Goal: Find contact information: Find contact information

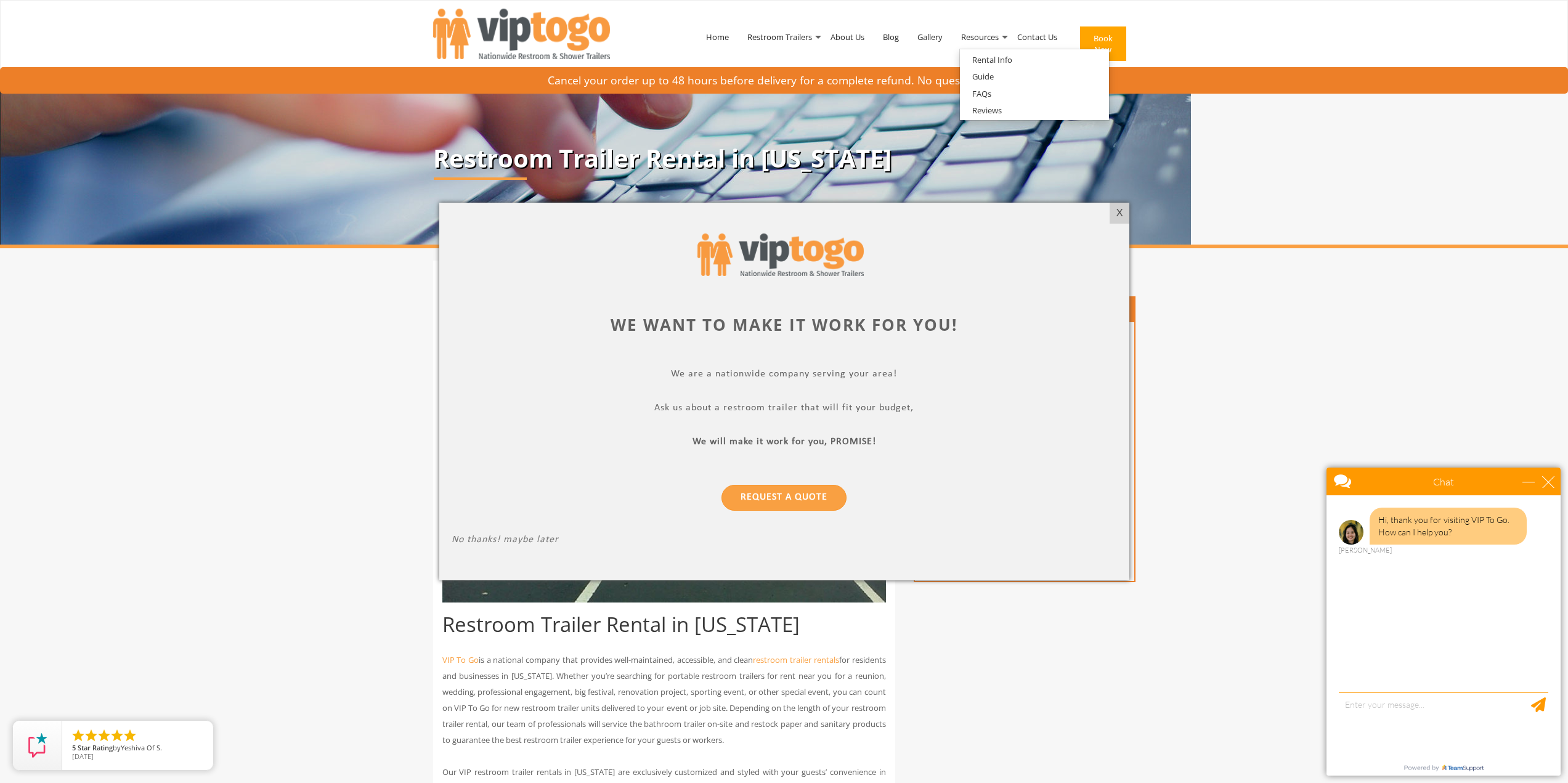
click at [804, 37] on div at bounding box center [784, 391] width 1568 height 783
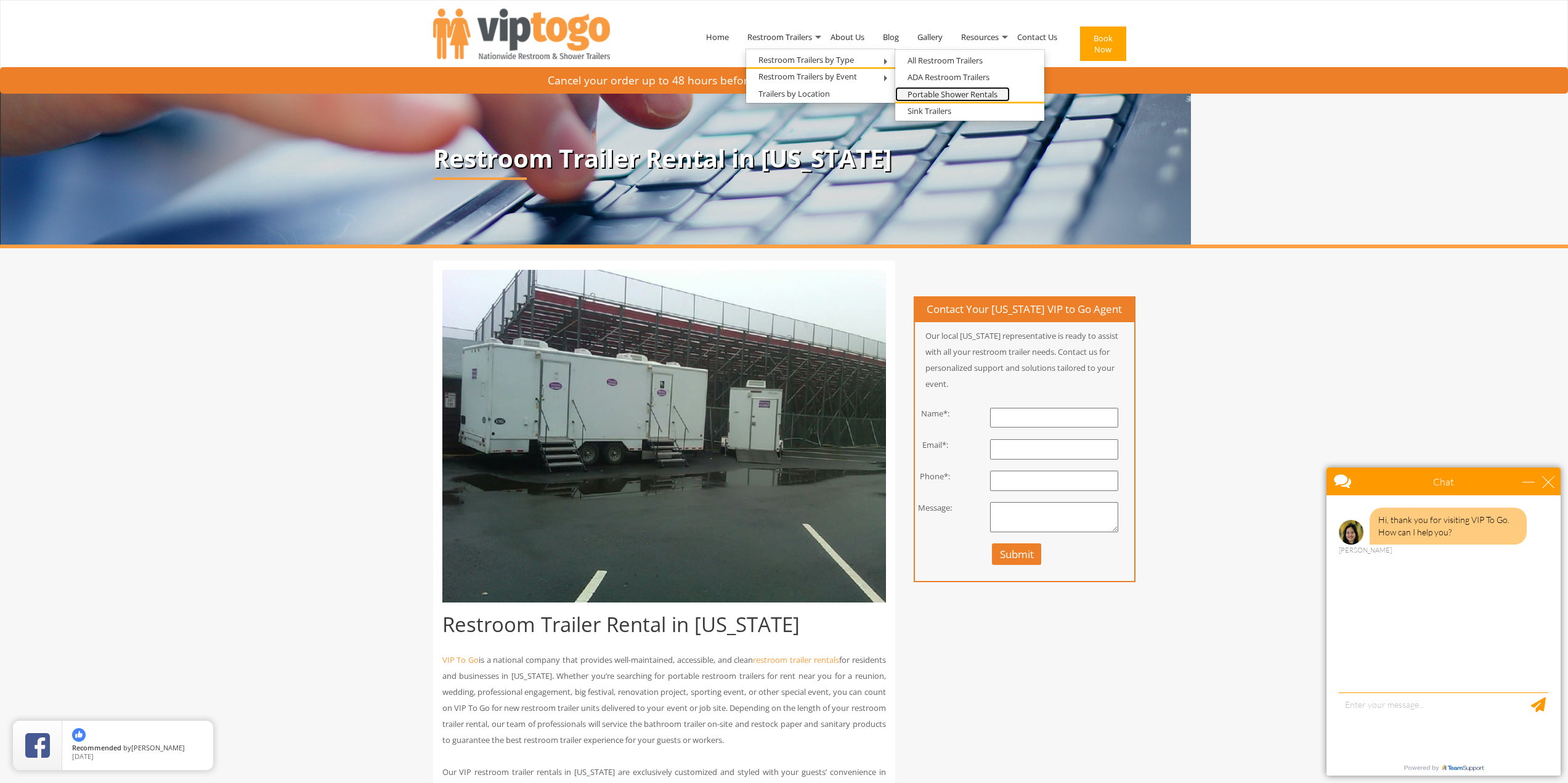
click at [936, 94] on link "Portable Shower Rentals" at bounding box center [952, 95] width 115 height 15
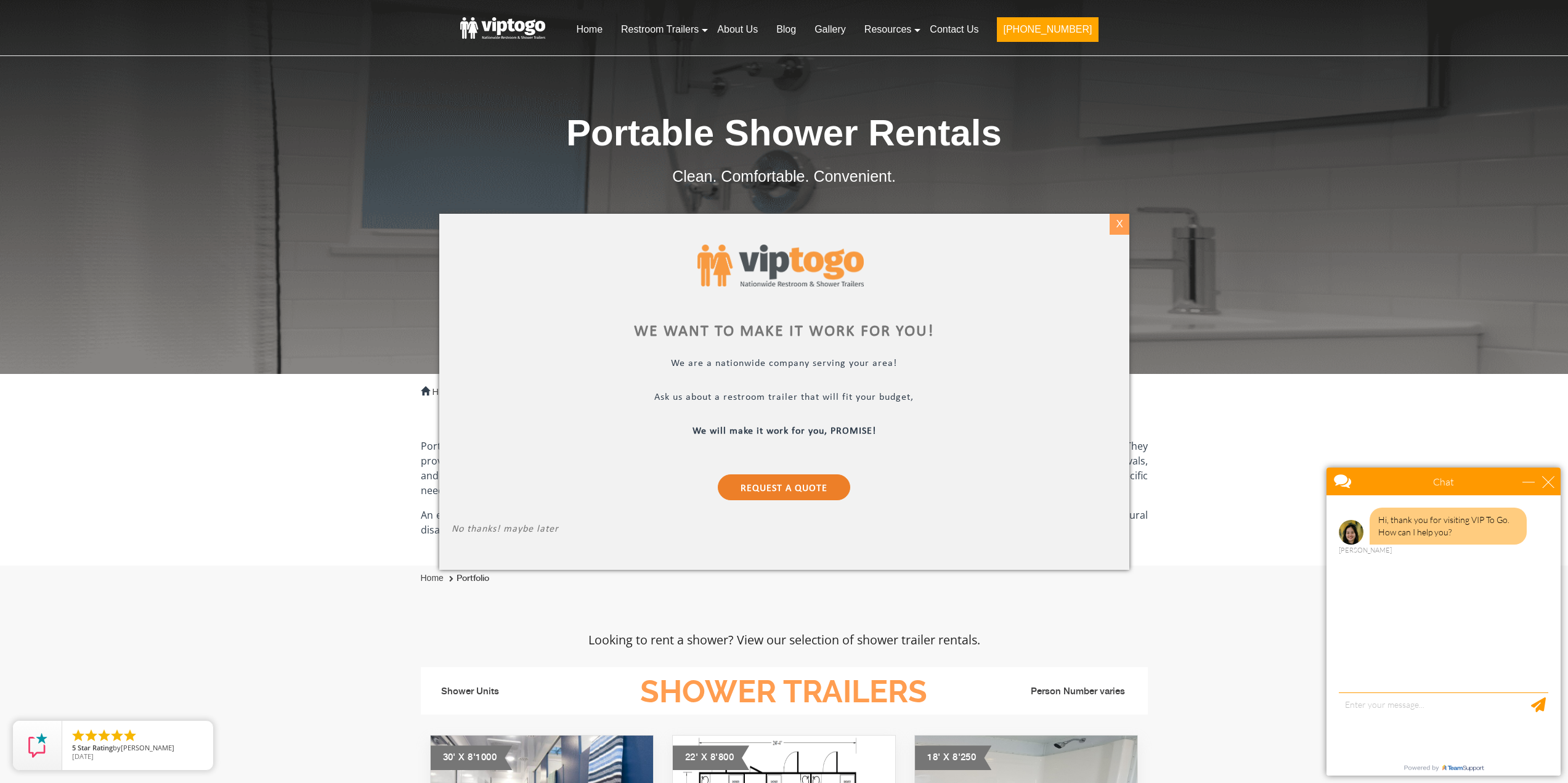
click at [1115, 225] on div "X" at bounding box center [1119, 224] width 19 height 21
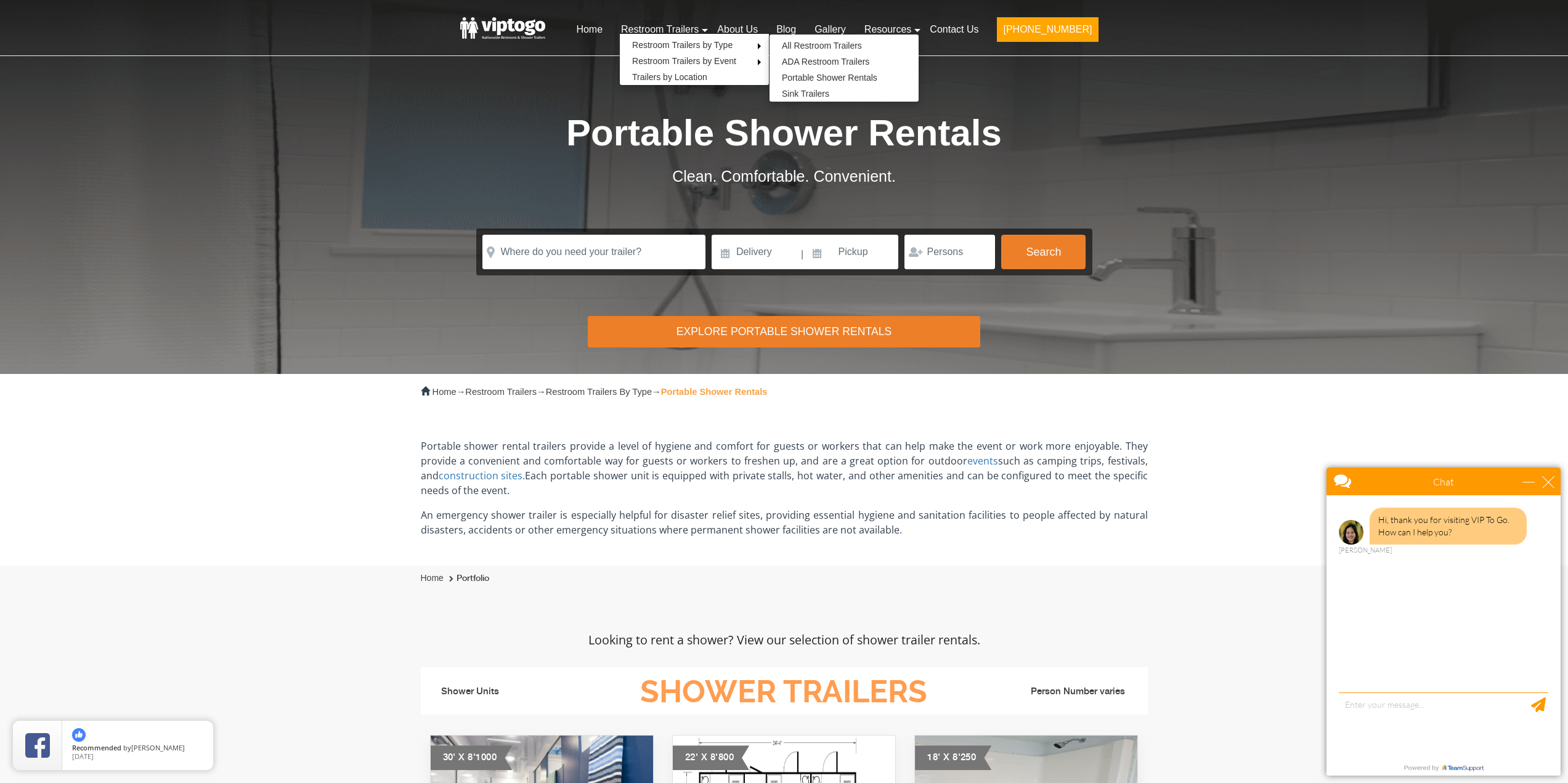
click at [1186, 126] on div "Risk-Free Reservation! Free cancellation up to 48 hours before delivery. Book n…" at bounding box center [784, 187] width 1568 height 374
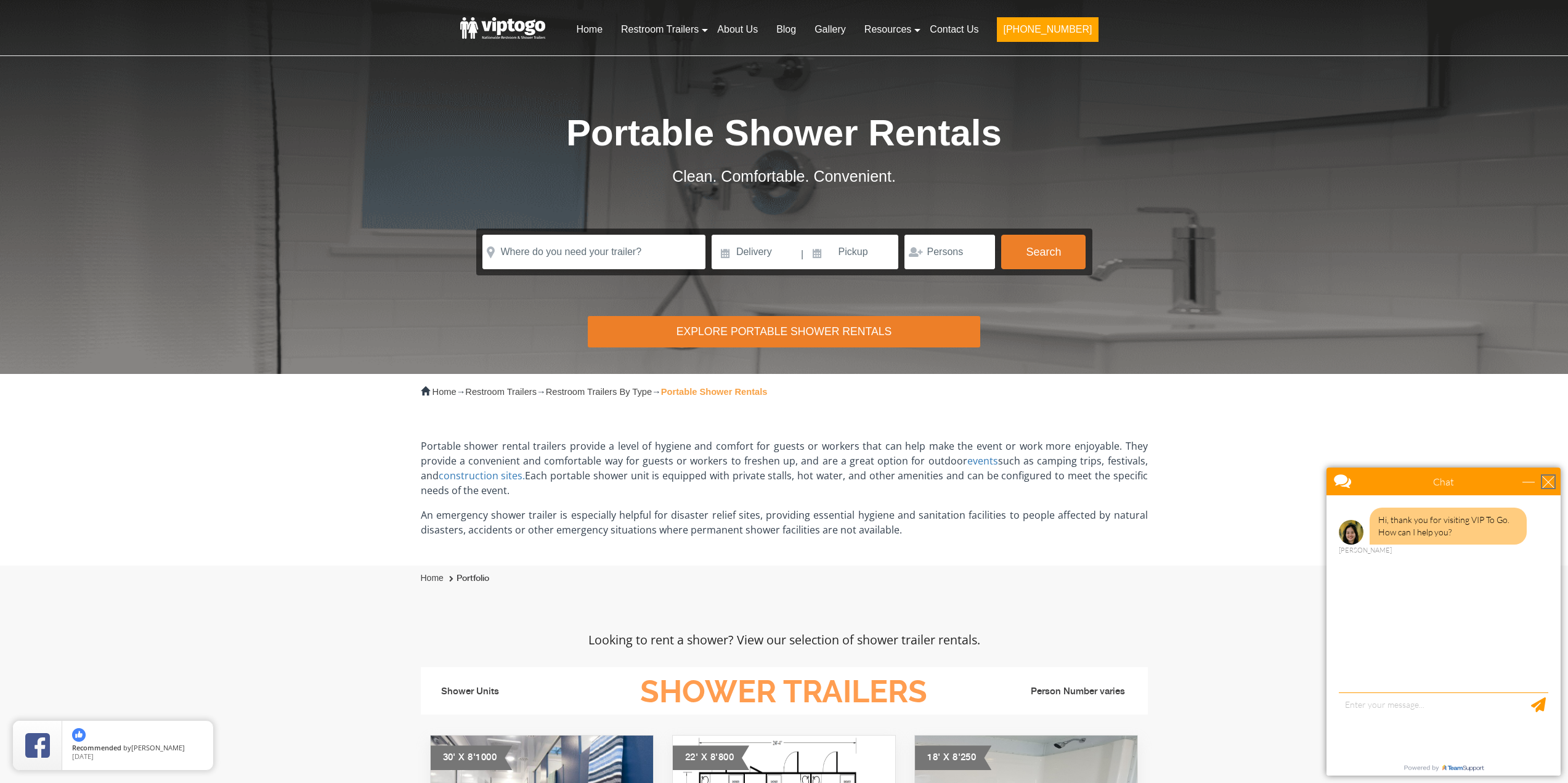
click at [1553, 483] on div "close" at bounding box center [1548, 482] width 12 height 12
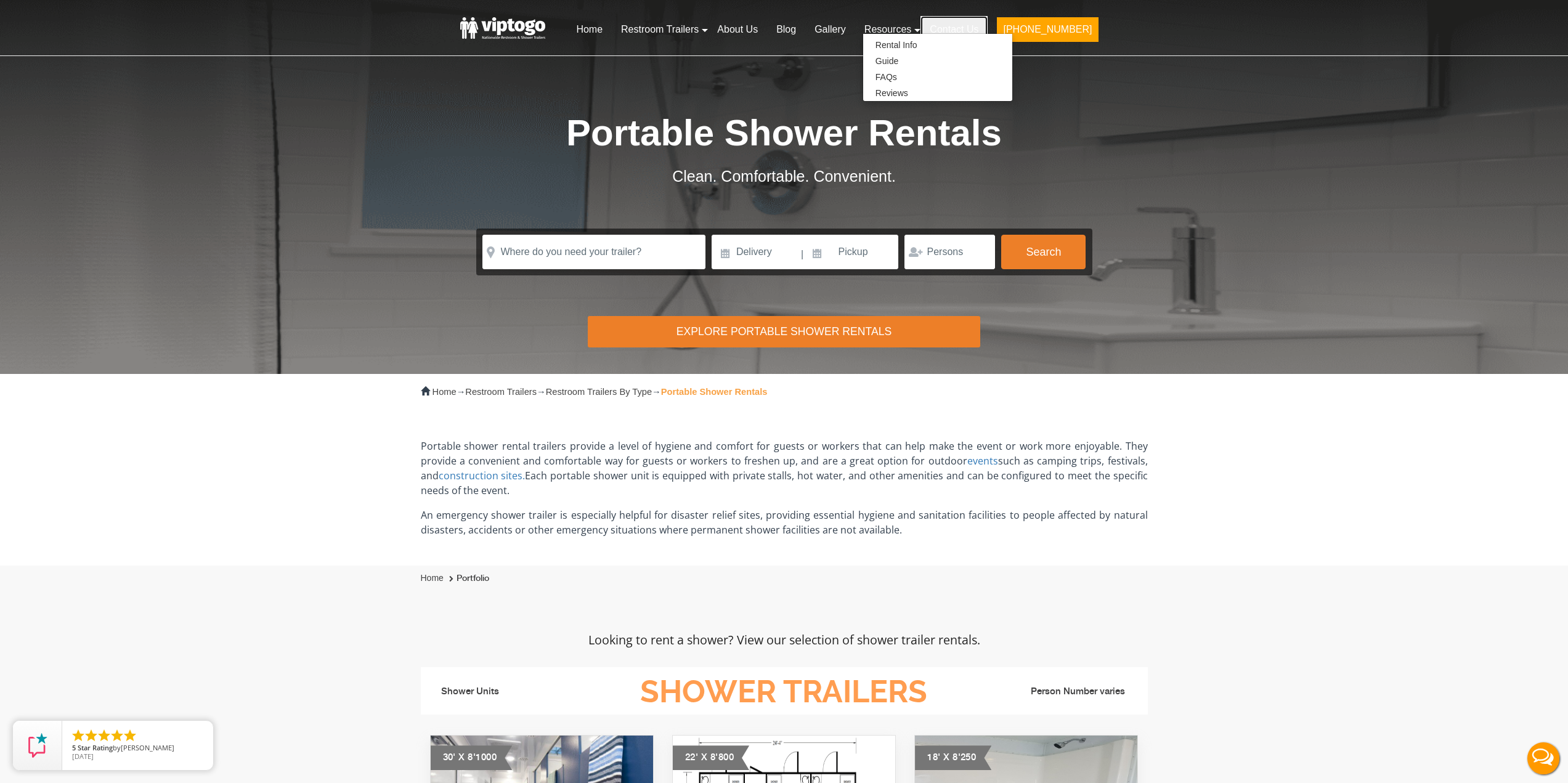
click at [988, 31] on link "Contact Us" at bounding box center [954, 29] width 67 height 27
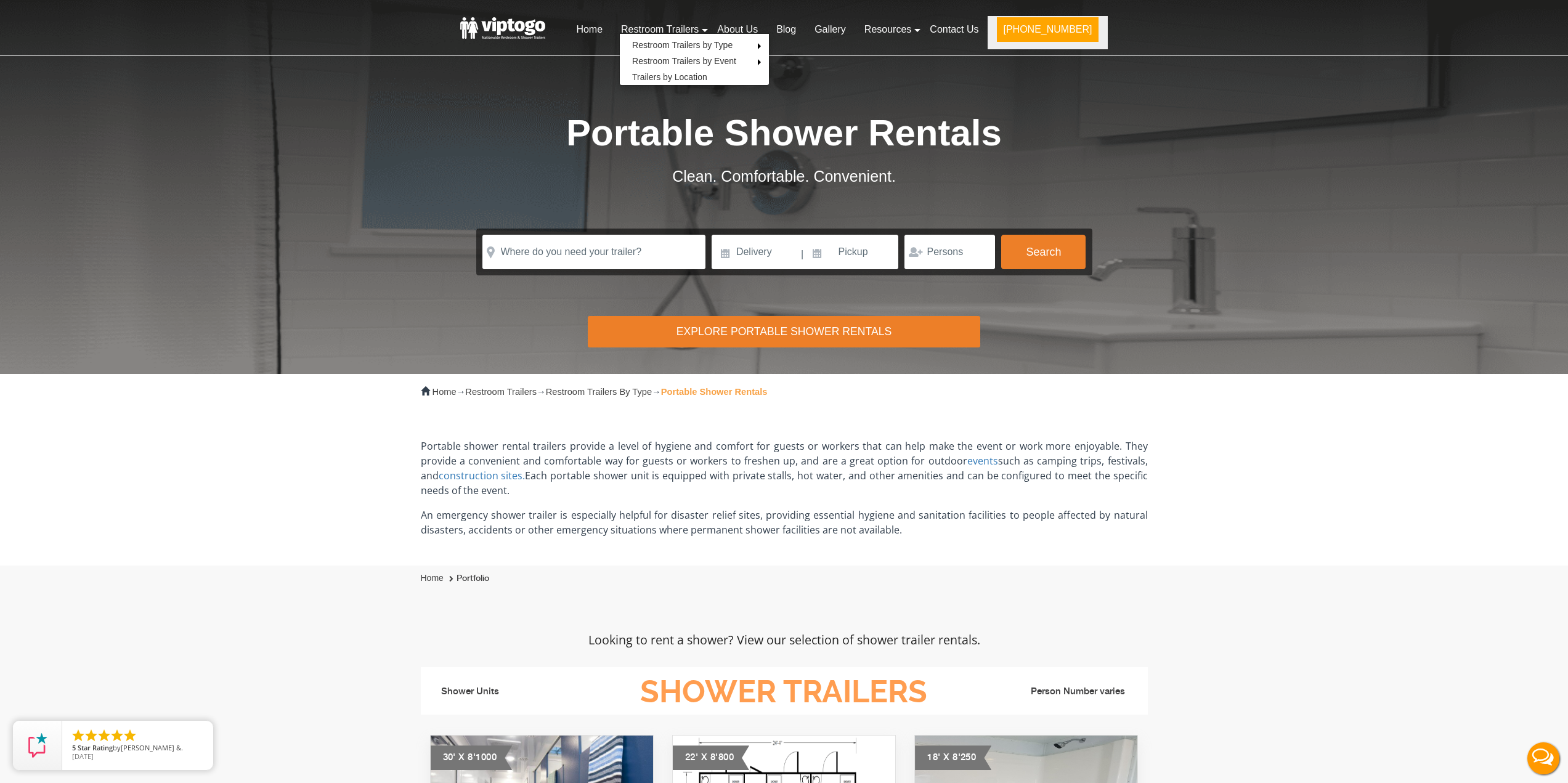
click at [1045, 37] on button "[PHONE_NUMBER]" at bounding box center [1047, 30] width 101 height 24
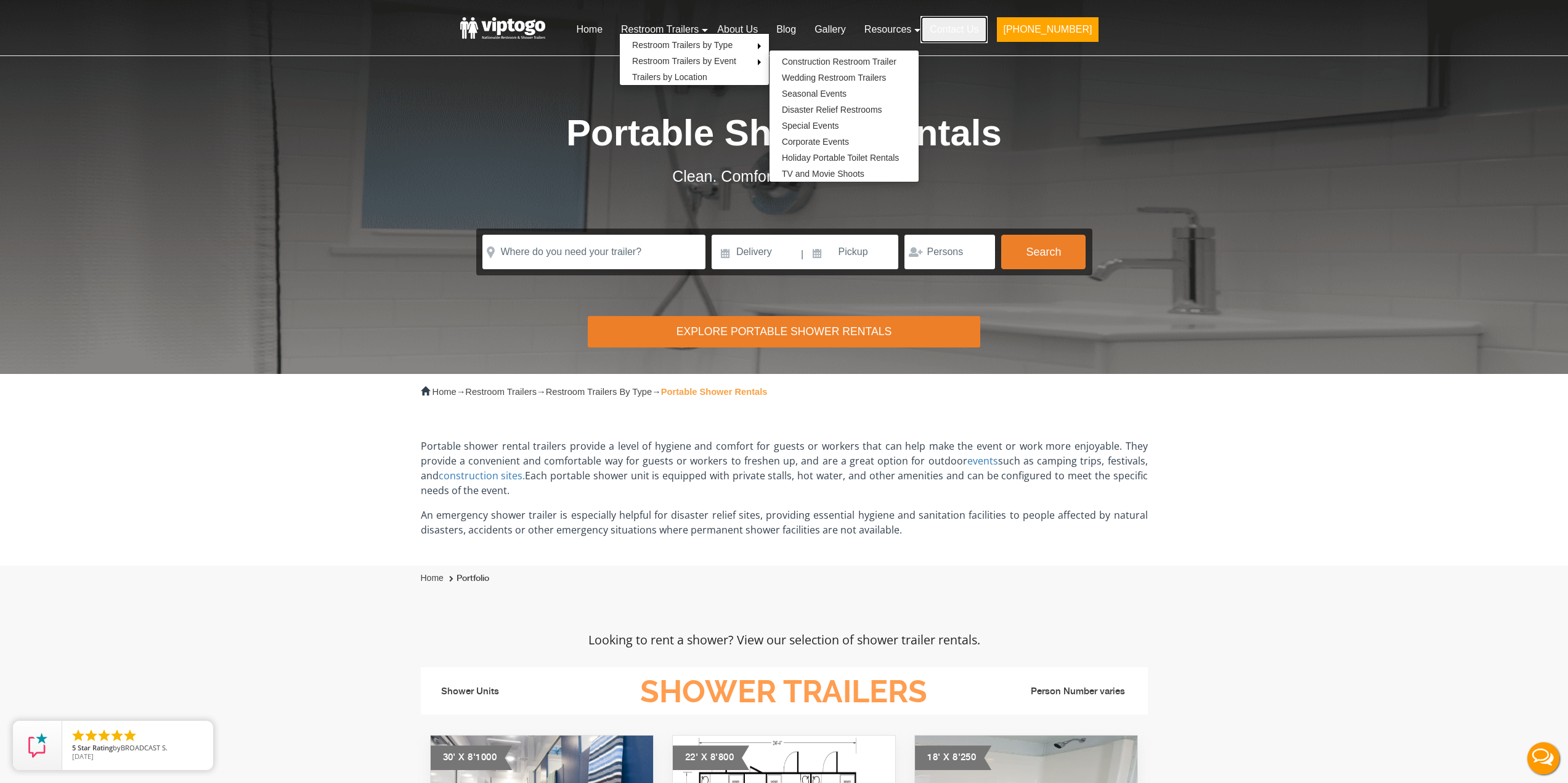
click at [988, 26] on link "Contact Us" at bounding box center [954, 29] width 67 height 27
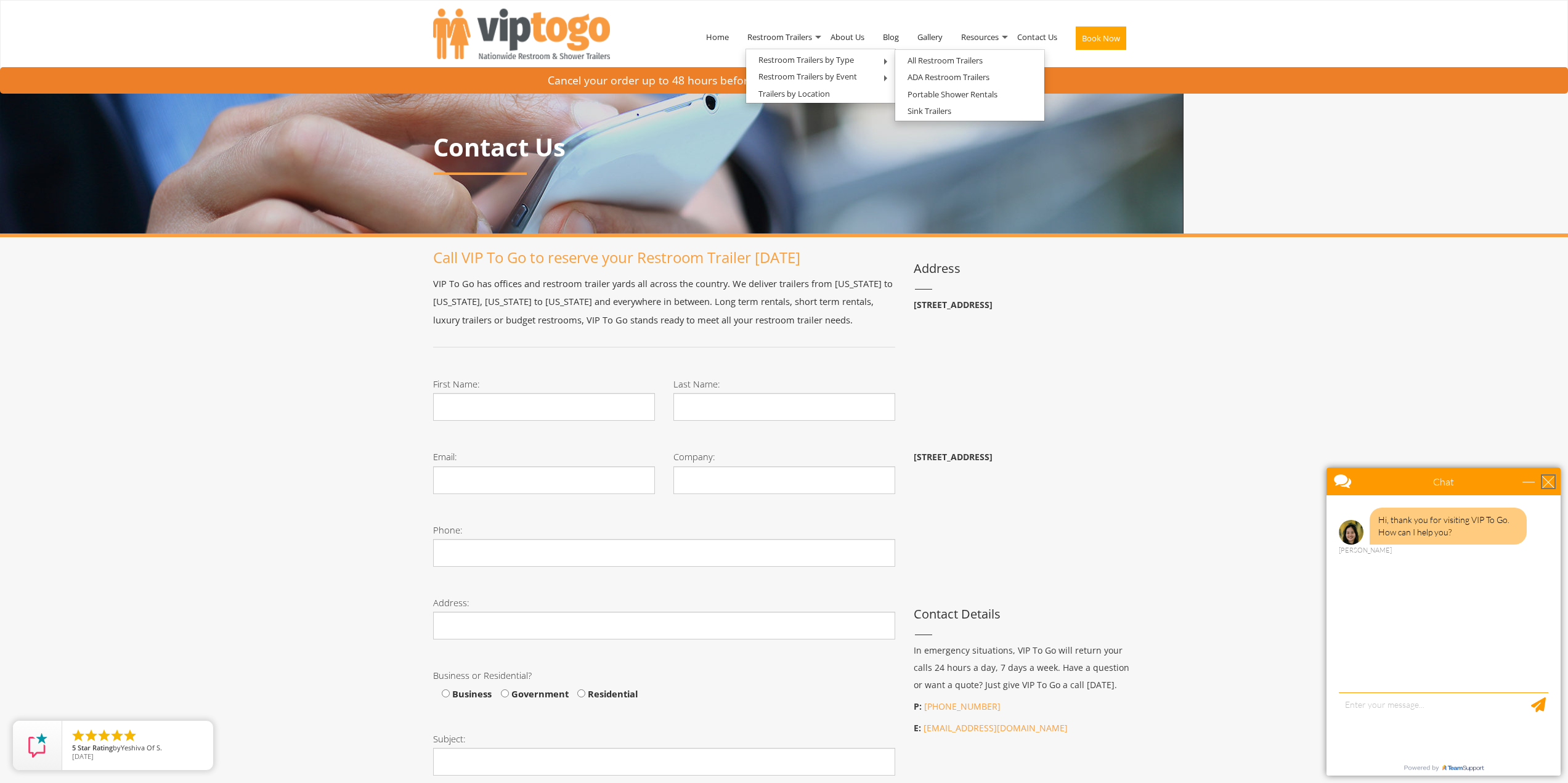
click at [1547, 480] on div "close" at bounding box center [1548, 482] width 12 height 12
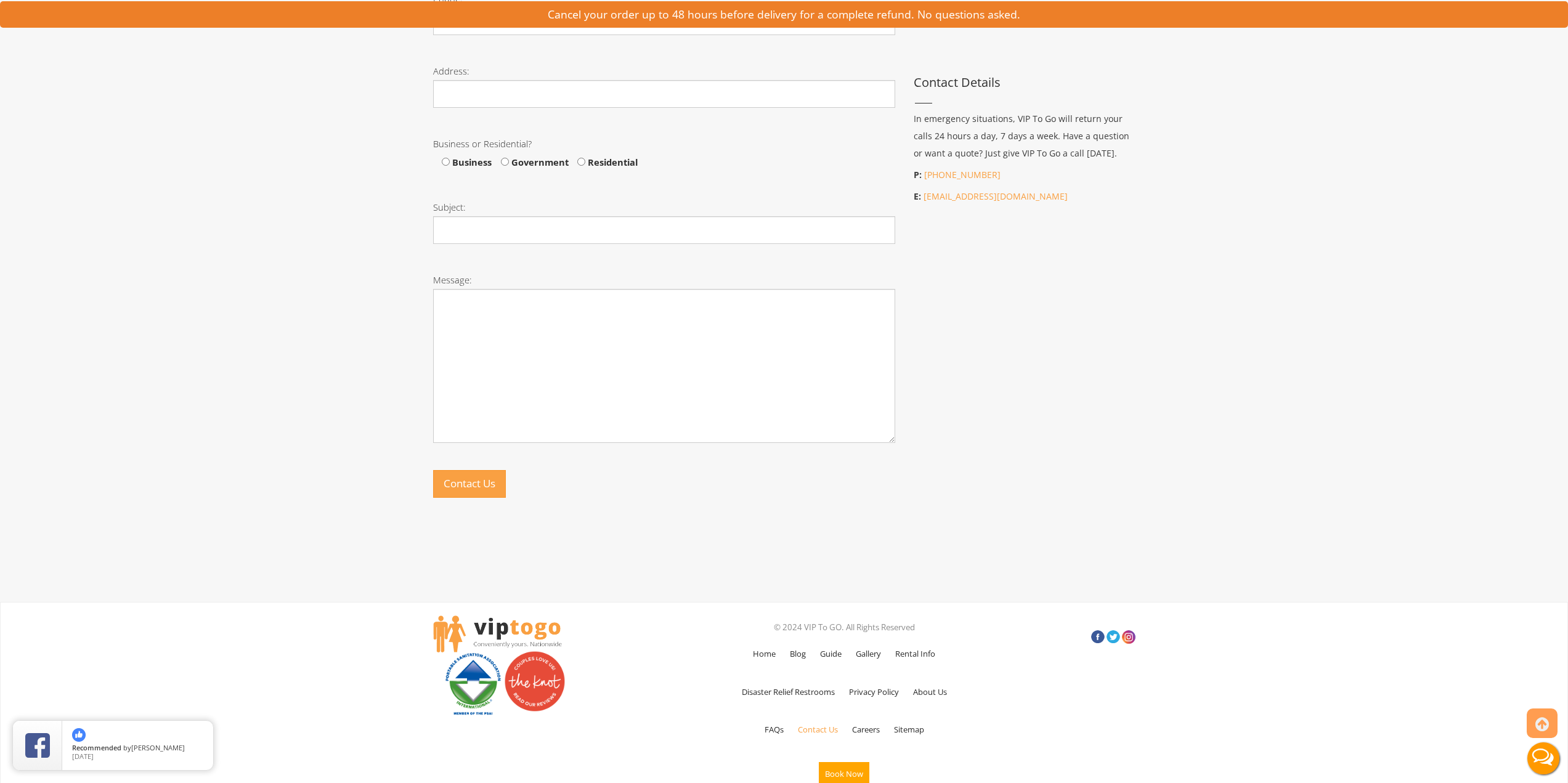
scroll to position [547, 0]
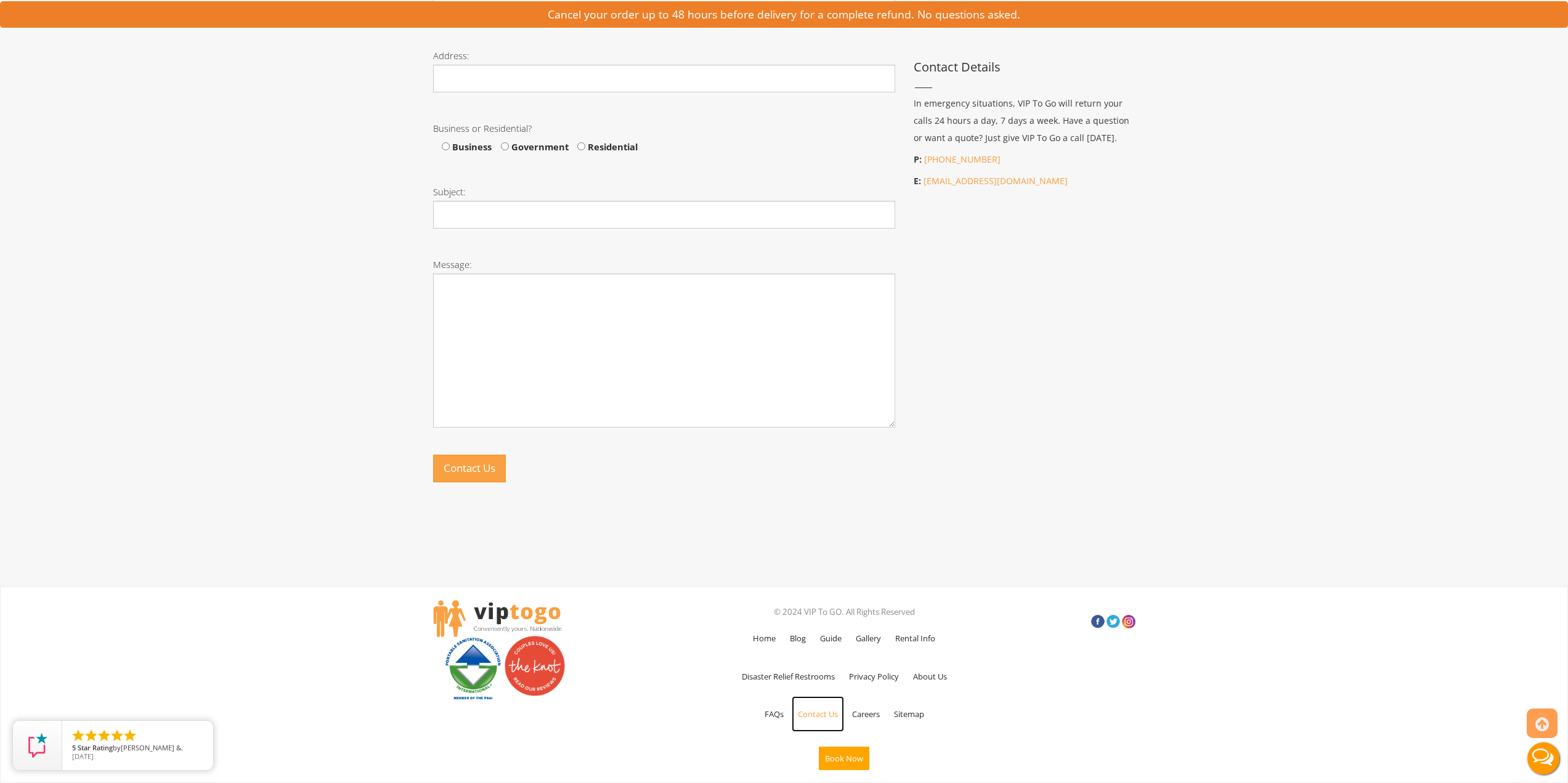
click at [823, 716] on link "Contact Us" at bounding box center [817, 713] width 53 height 36
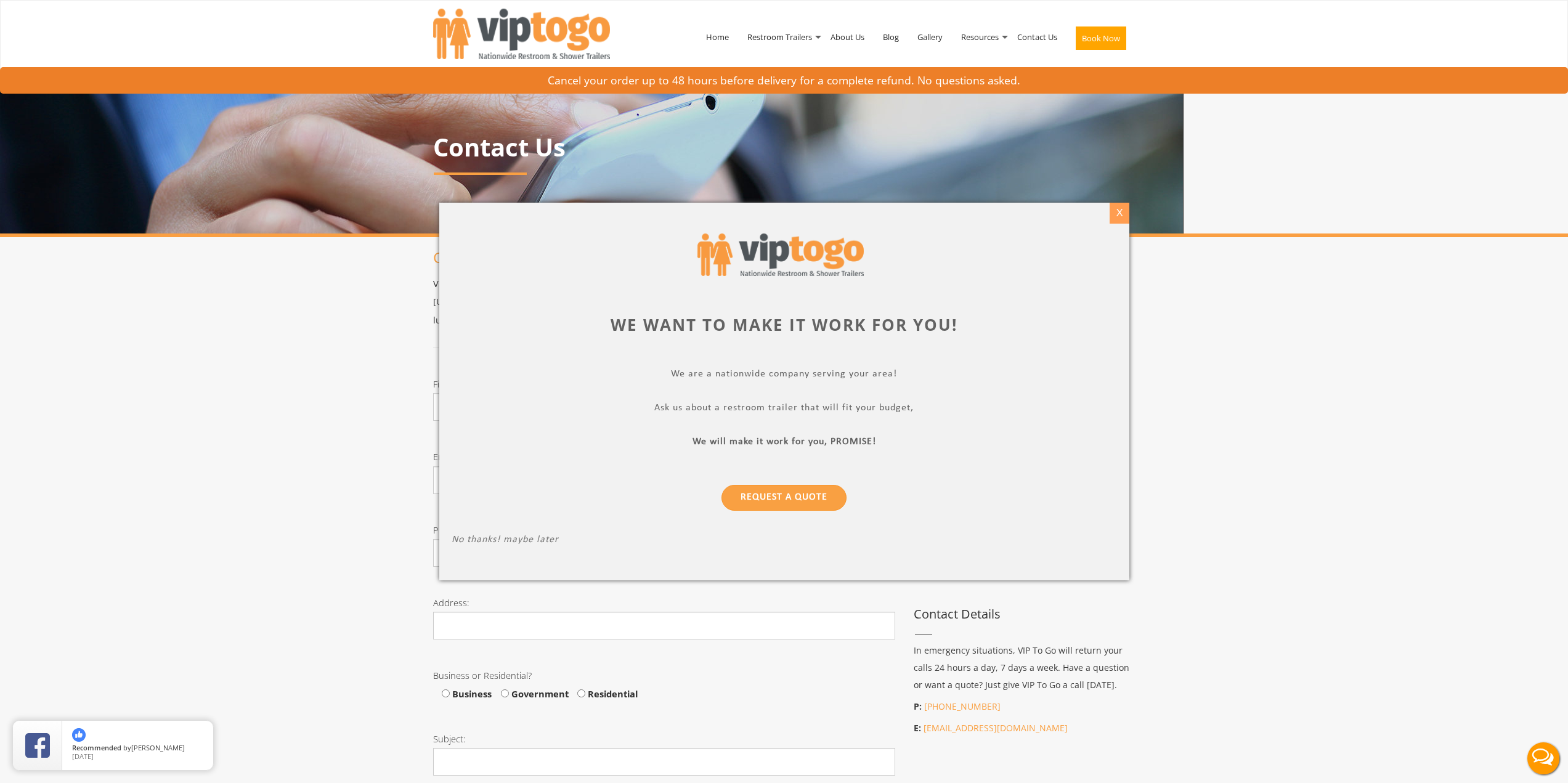
click at [1119, 213] on div "X" at bounding box center [1119, 212] width 19 height 21
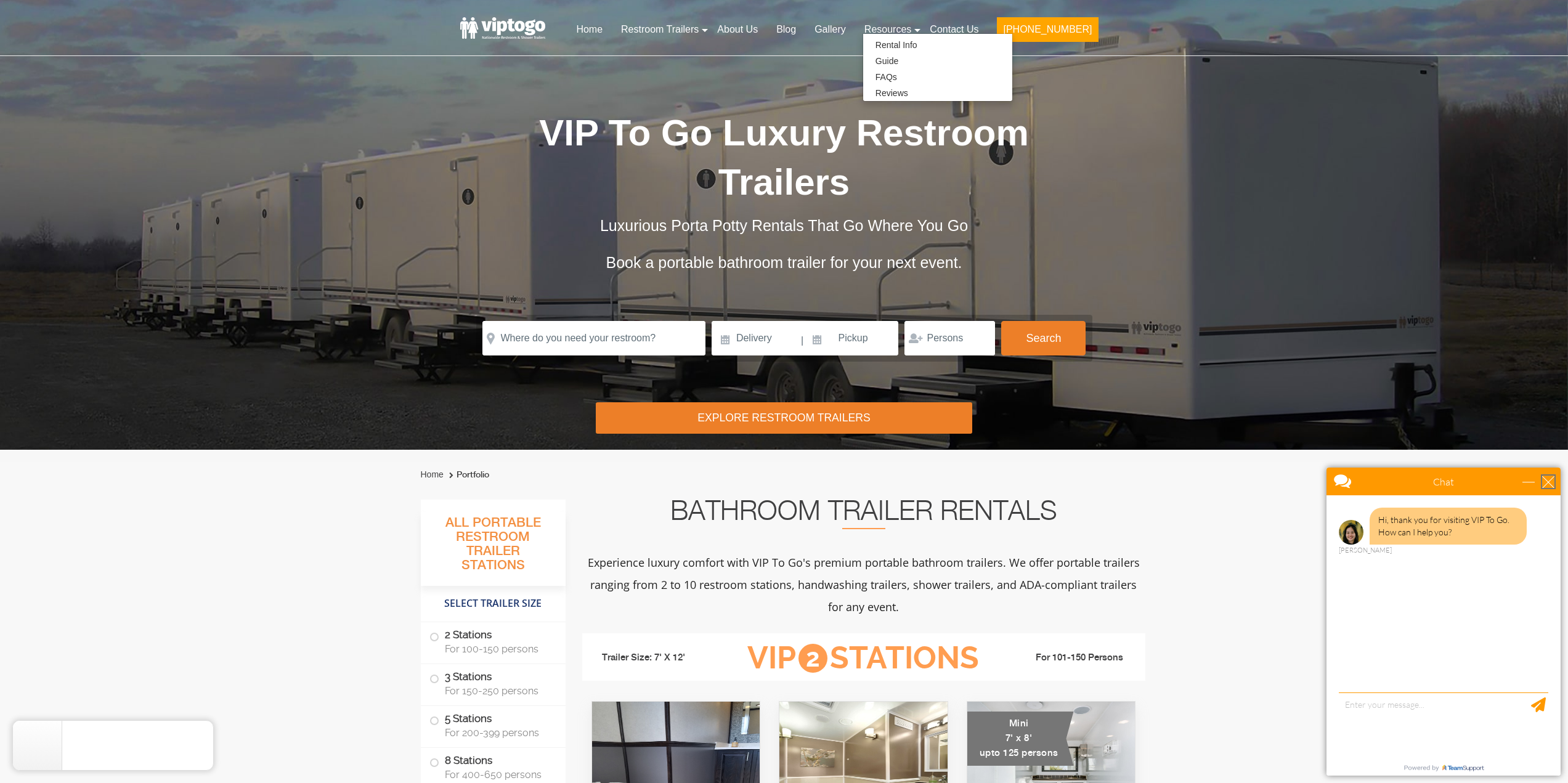
click at [1546, 478] on div "close" at bounding box center [1548, 482] width 12 height 12
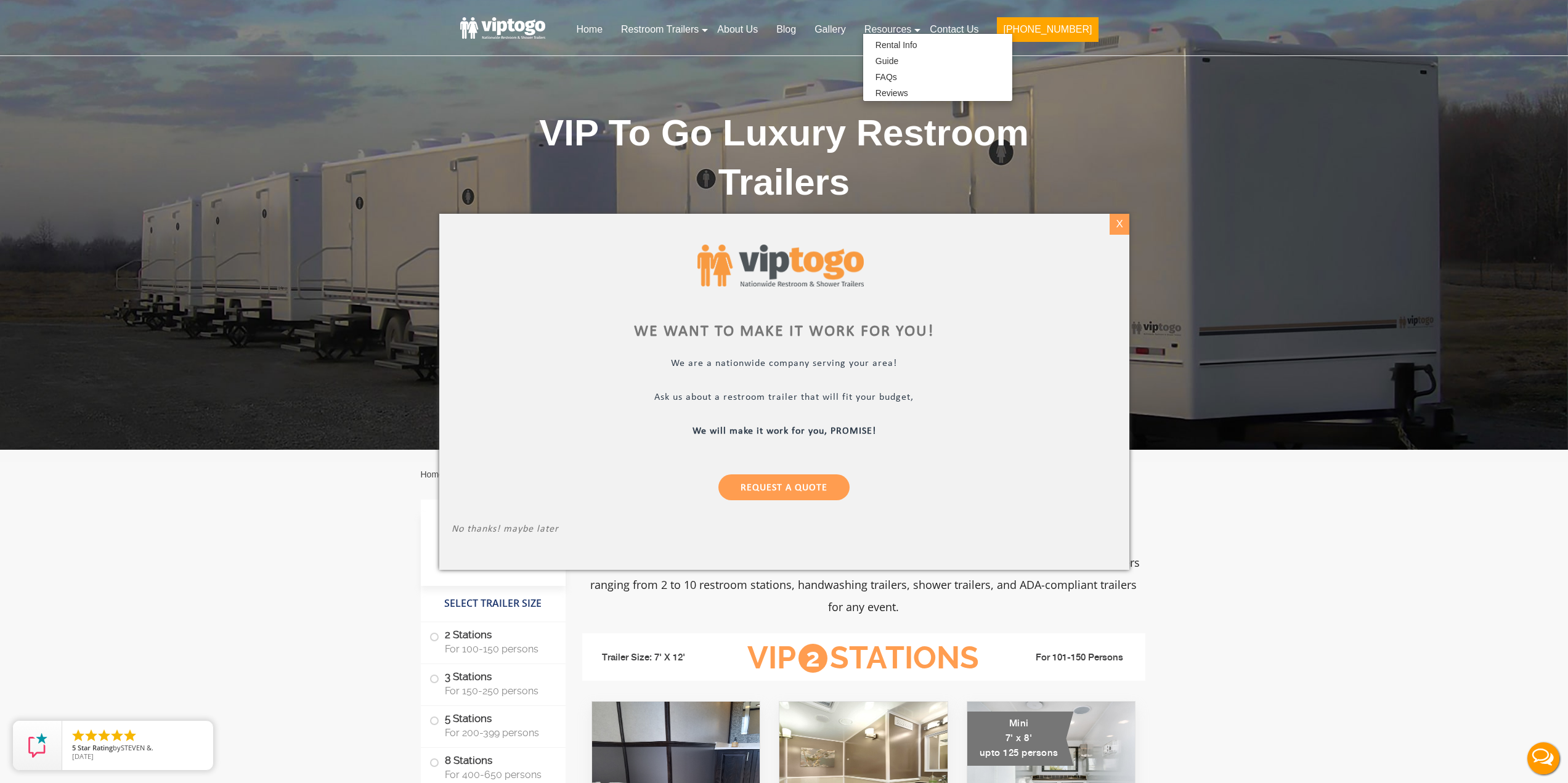
click at [1119, 224] on div "X" at bounding box center [1119, 224] width 19 height 21
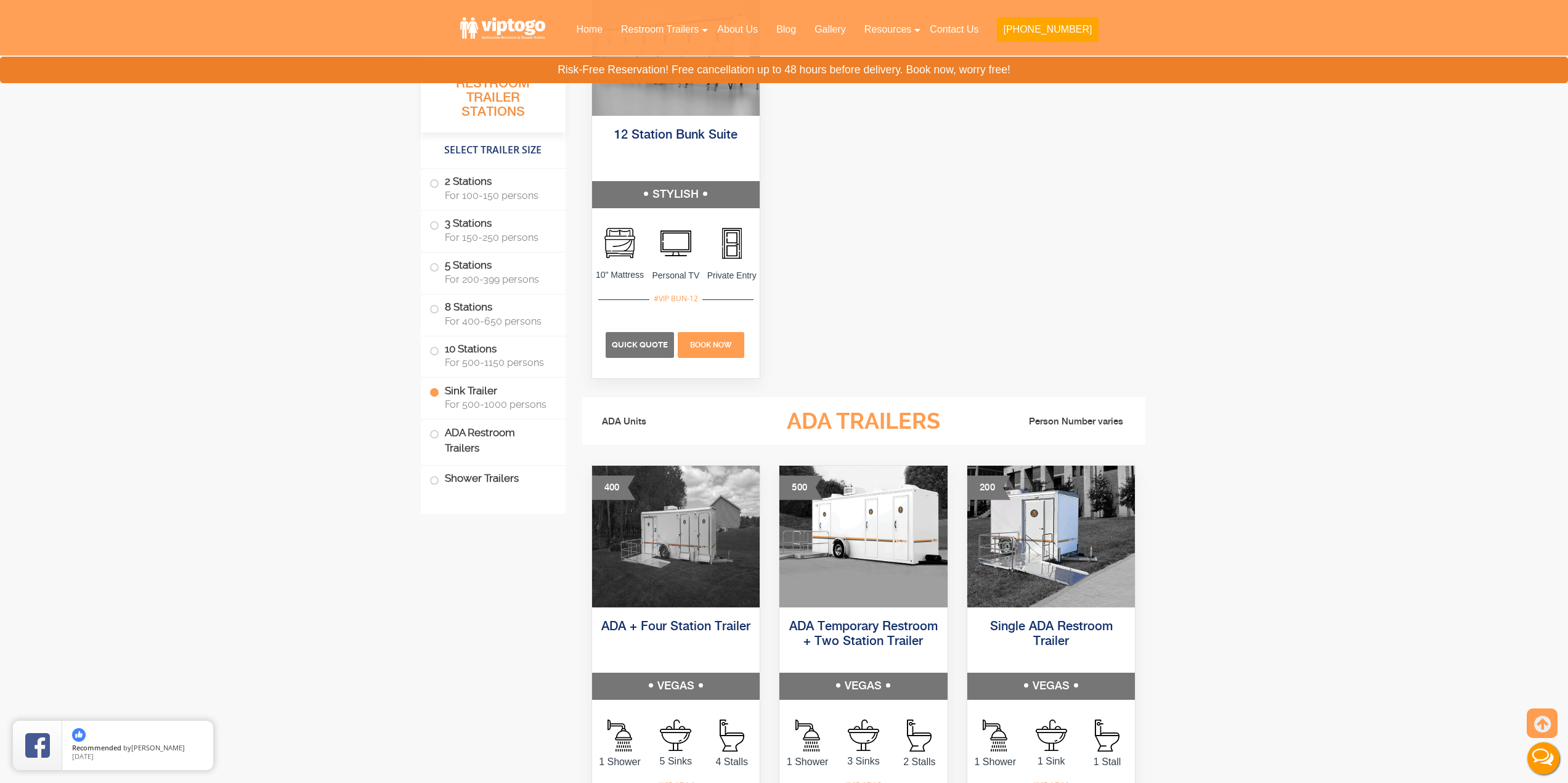
scroll to position [4313, 0]
